Goal: Task Accomplishment & Management: Use online tool/utility

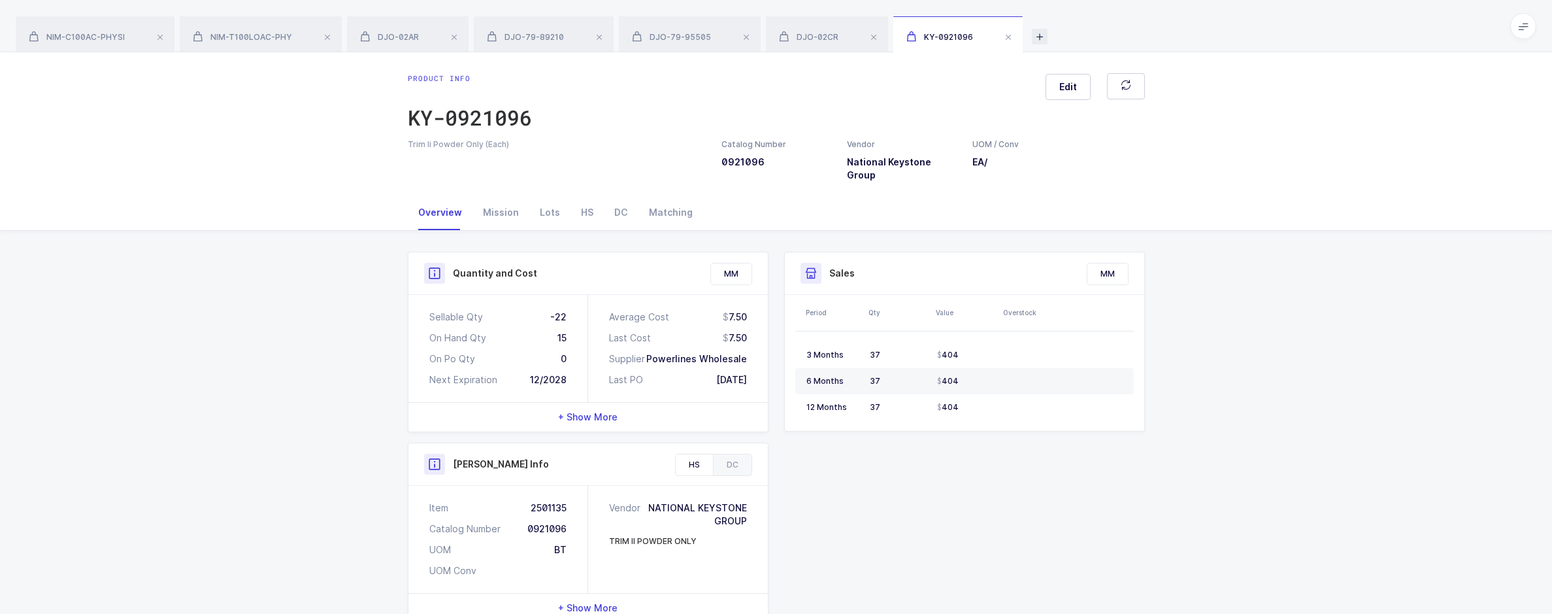
click at [1039, 41] on icon at bounding box center [1040, 37] width 16 height 16
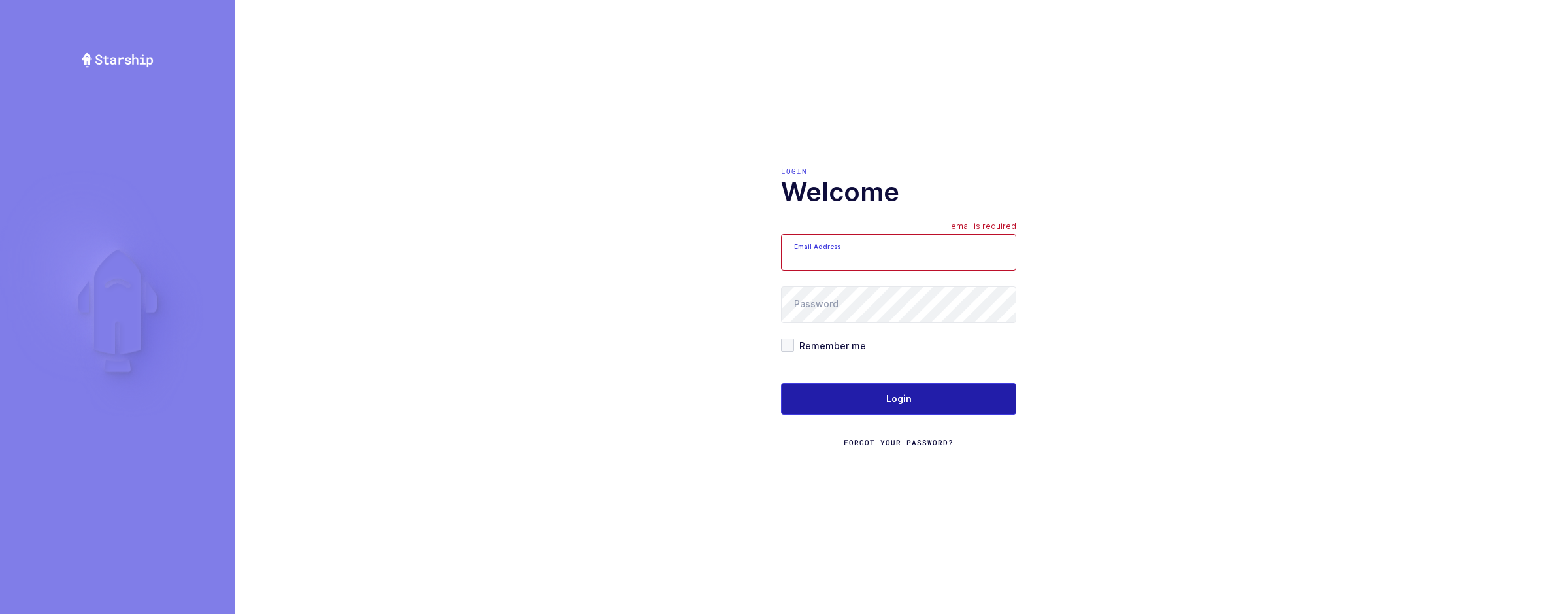
type input "[EMAIL_ADDRESS][DOMAIN_NAME]"
click at [821, 393] on button "Login" at bounding box center [898, 398] width 235 height 31
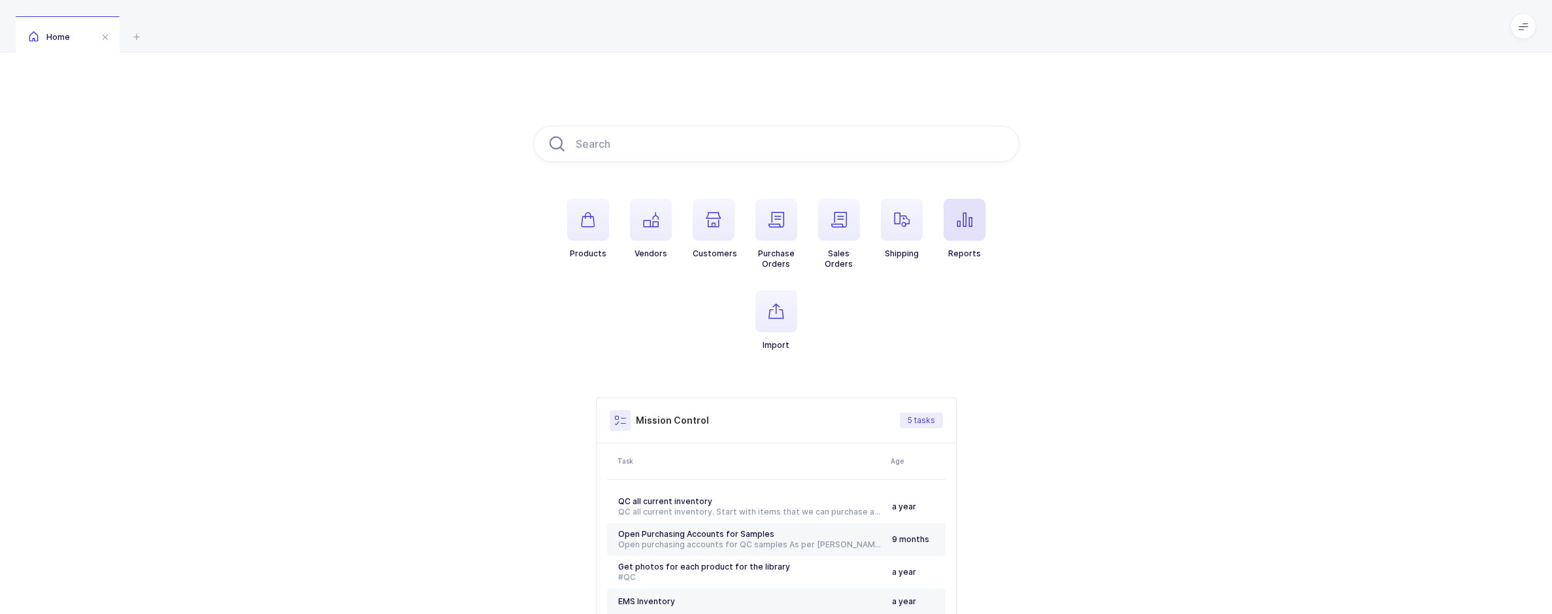
click at [958, 238] on span "button" at bounding box center [965, 220] width 42 height 42
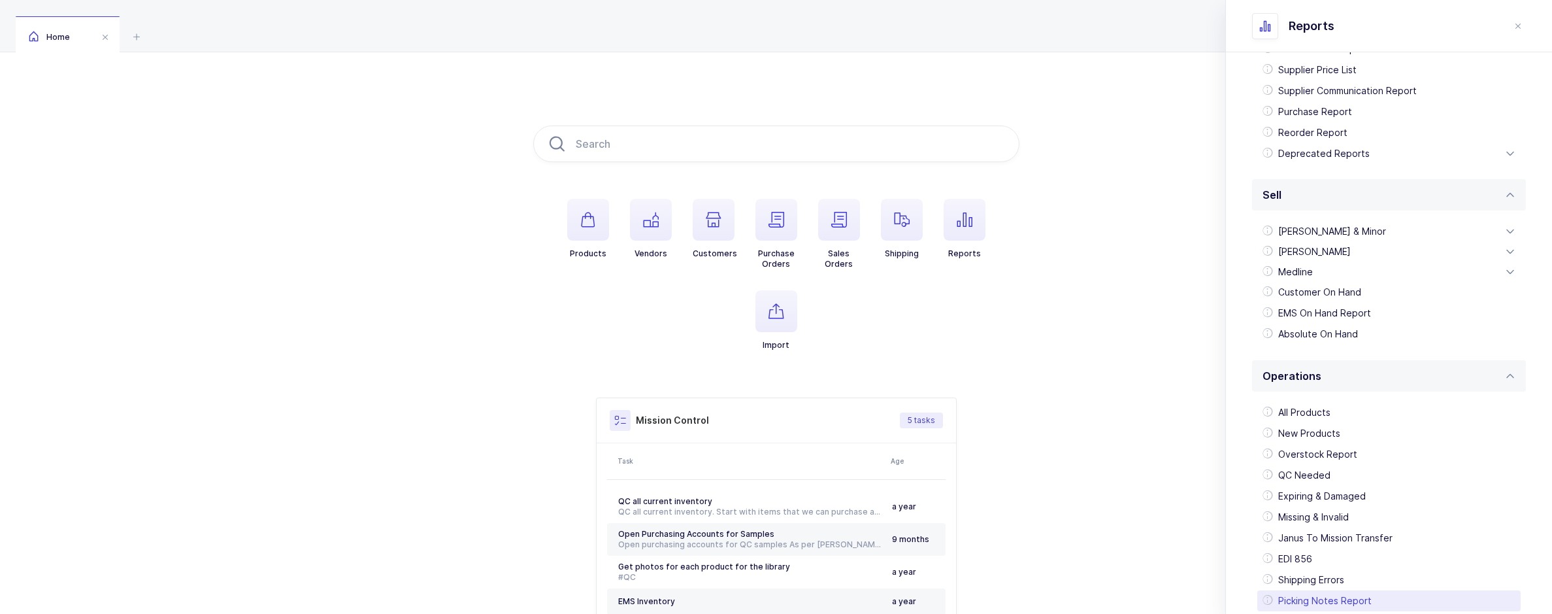
scroll to position [231, 0]
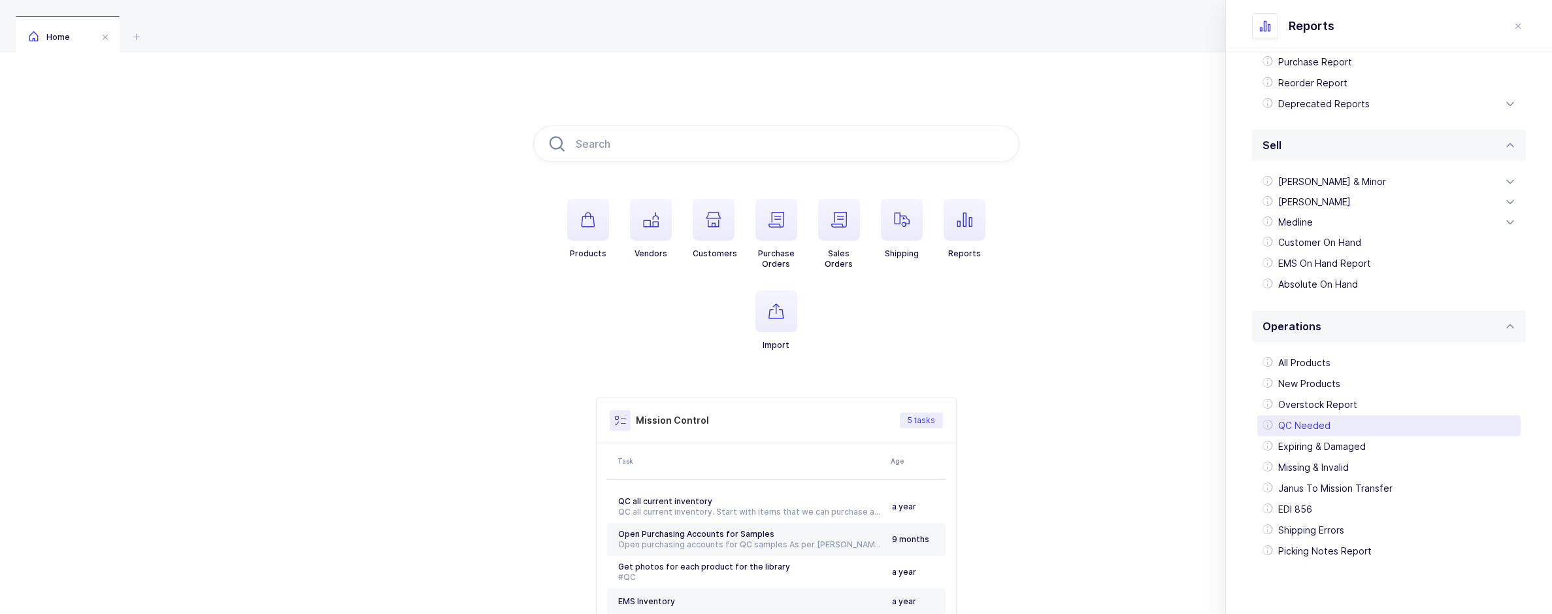
click at [1317, 428] on div "QC Needed" at bounding box center [1388, 425] width 263 height 21
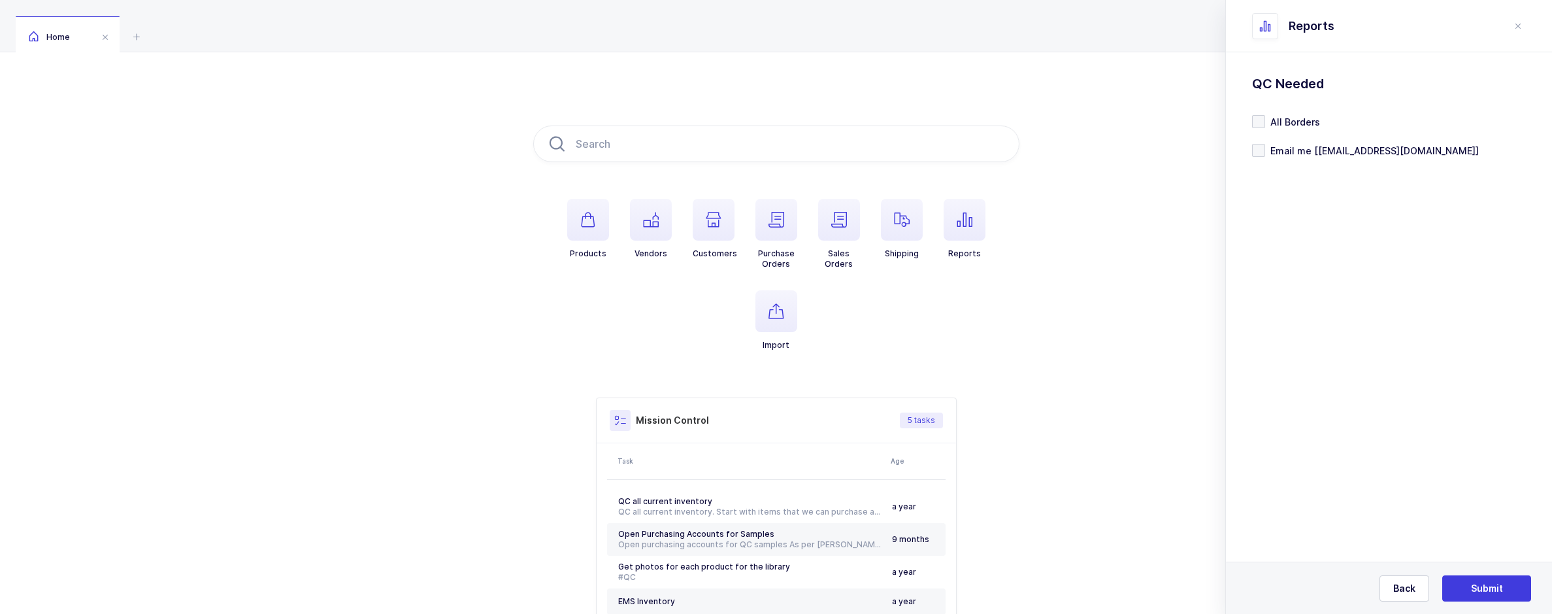
click at [1270, 157] on div "Standard Wishlists Targets Report Supplier Price Analysis Opportunities Report …" at bounding box center [1389, 148] width 326 height 193
click at [1272, 154] on span "Email me [[EMAIL_ADDRESS][DOMAIN_NAME]]" at bounding box center [1372, 150] width 214 height 12
click at [1265, 144] on input "Email me [[EMAIL_ADDRESS][DOMAIN_NAME]]" at bounding box center [1265, 144] width 0 height 0
click at [1495, 592] on span "Submit" at bounding box center [1487, 588] width 32 height 13
